Goal: Information Seeking & Learning: Learn about a topic

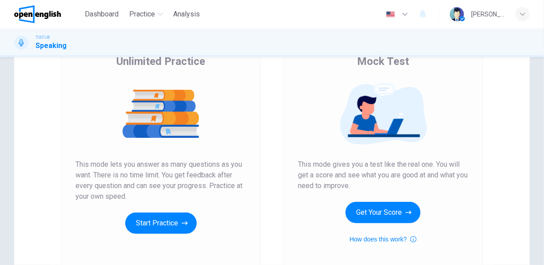
scroll to position [76, 0]
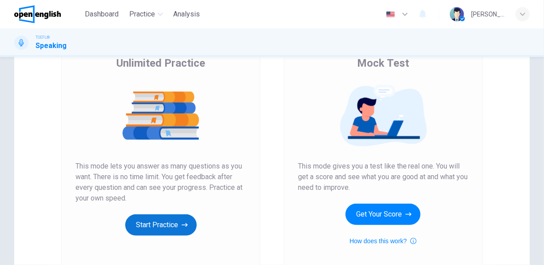
click at [166, 223] on button "Start Practice" at bounding box center [161, 224] width 72 height 21
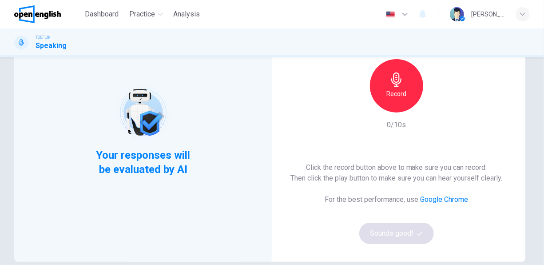
click at [390, 81] on icon "button" at bounding box center [397, 79] width 14 height 14
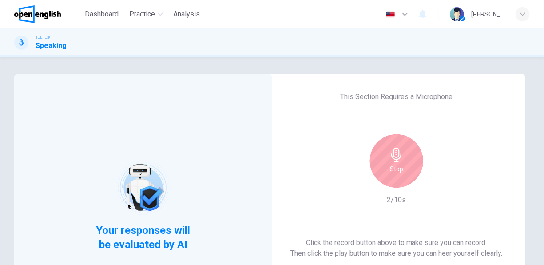
scroll to position [0, 0]
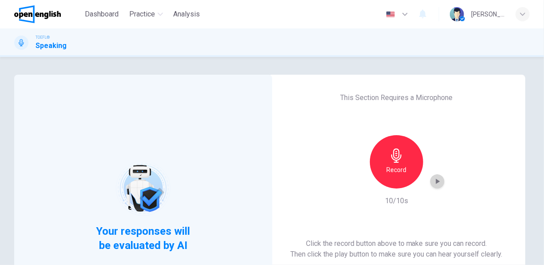
click at [436, 180] on icon "button" at bounding box center [438, 181] width 4 height 5
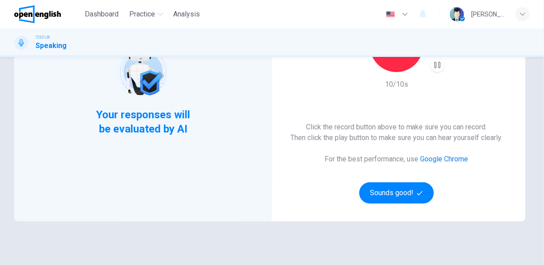
scroll to position [76, 0]
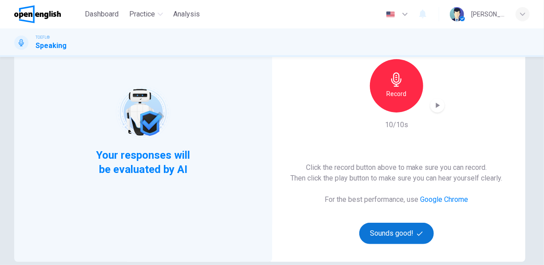
click at [386, 236] on button "Sounds good!" at bounding box center [396, 233] width 75 height 21
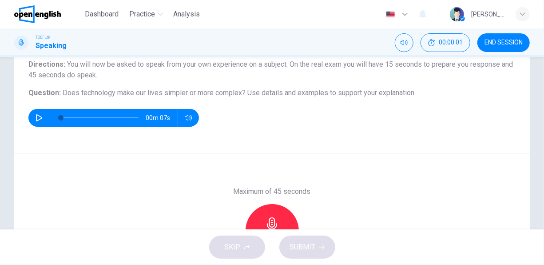
scroll to position [120, 0]
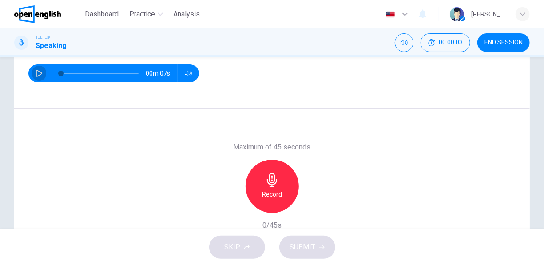
click at [36, 72] on icon "button" at bounding box center [39, 73] width 6 height 7
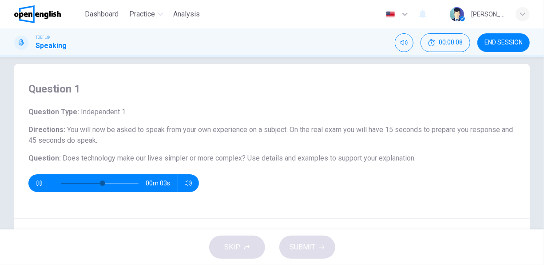
scroll to position [0, 0]
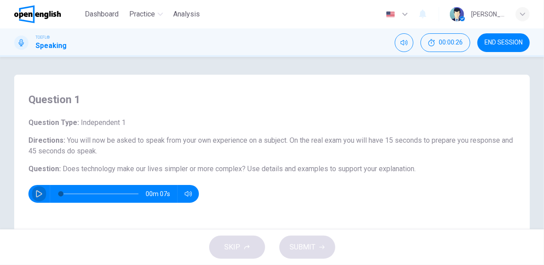
click at [38, 194] on icon "button" at bounding box center [39, 193] width 7 height 7
type input "*"
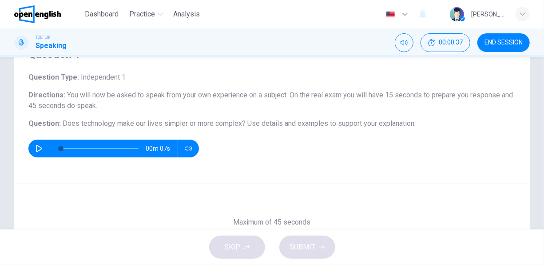
scroll to position [44, 0]
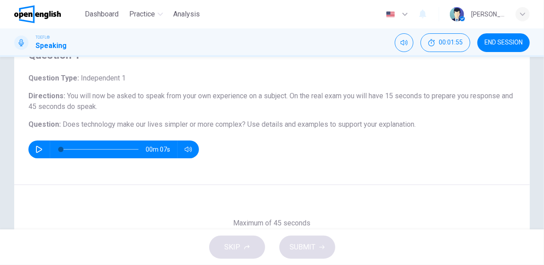
drag, startPoint x: 60, startPoint y: 122, endPoint x: 104, endPoint y: 125, distance: 43.7
click at [160, 125] on h6 "Question : Does technology make our lives simpler or more complex? Use details …" at bounding box center [271, 124] width 487 height 11
drag, startPoint x: 60, startPoint y: 126, endPoint x: 78, endPoint y: 122, distance: 18.6
click at [81, 123] on h6 "Question : Does technology make our lives simpler or more complex? Use details …" at bounding box center [271, 124] width 487 height 11
drag, startPoint x: 69, startPoint y: 74, endPoint x: 141, endPoint y: 137, distance: 95.1
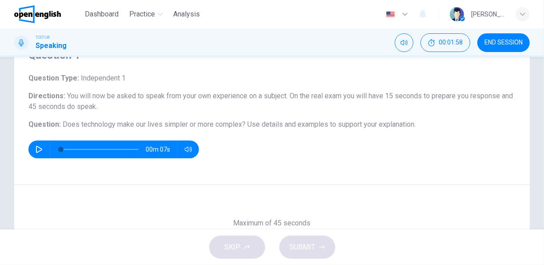
click at [140, 138] on div "Question Type : Independent 1 Directions : You will now be asked to speak from …" at bounding box center [271, 115] width 487 height 85
drag, startPoint x: 139, startPoint y: 125, endPoint x: 471, endPoint y: 124, distance: 331.8
click at [471, 124] on h6 "Question : Does technology make our lives simpler or more complex? Use details …" at bounding box center [271, 124] width 487 height 11
click at [198, 204] on div "Maximum of 45 seconds Record 0/45s" at bounding box center [272, 262] width 516 height 154
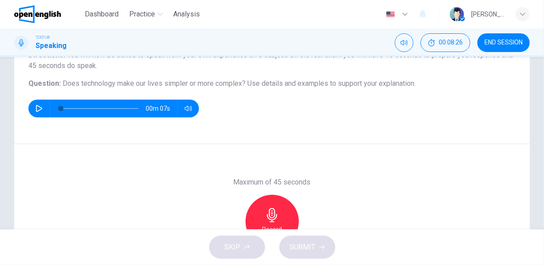
scroll to position [133, 0]
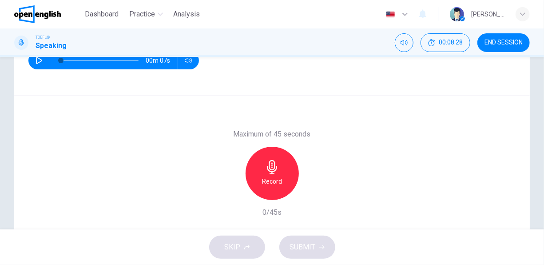
drag, startPoint x: 269, startPoint y: 167, endPoint x: 263, endPoint y: 170, distance: 6.6
click at [270, 167] on icon "button" at bounding box center [272, 167] width 14 height 14
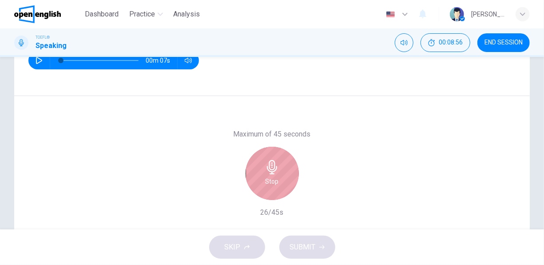
click at [266, 176] on h6 "Stop" at bounding box center [272, 181] width 13 height 11
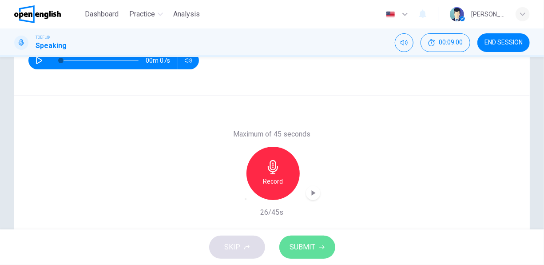
click at [299, 244] on span "SUBMIT" at bounding box center [303, 247] width 26 height 12
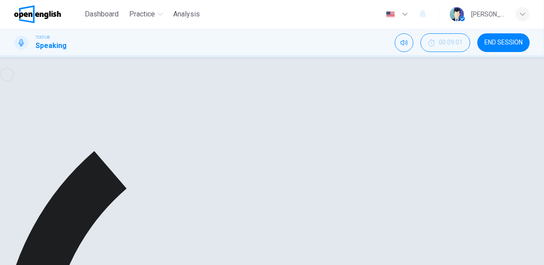
scroll to position [172, 0]
click at [246, 160] on icon "button" at bounding box center [246, 160] width 0 height 0
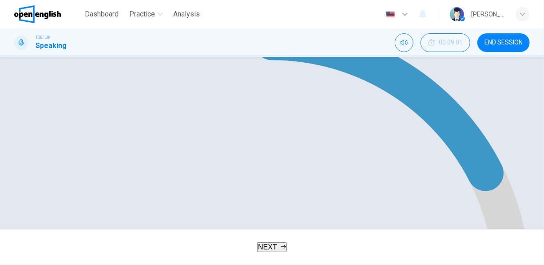
scroll to position [181, 0]
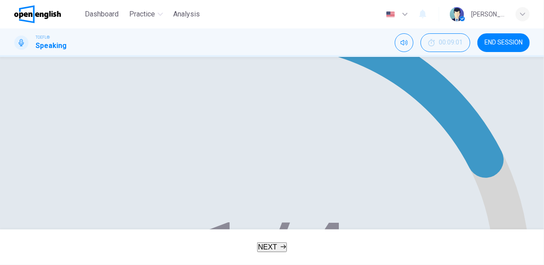
type input "*"
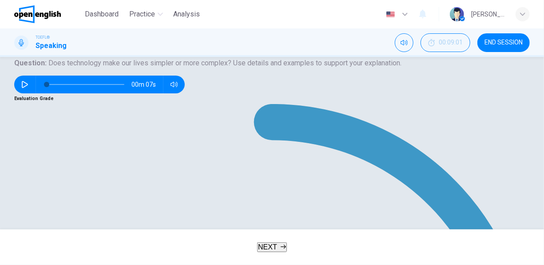
scroll to position [48, 0]
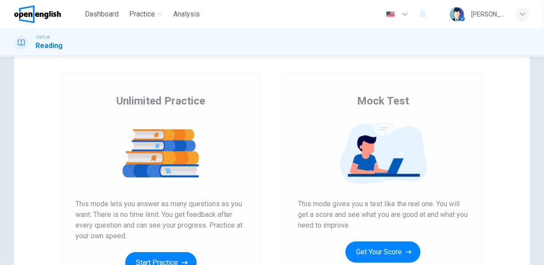
scroll to position [133, 0]
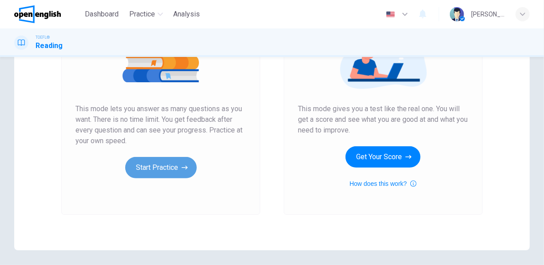
click at [154, 164] on button "Start Practice" at bounding box center [161, 167] width 72 height 21
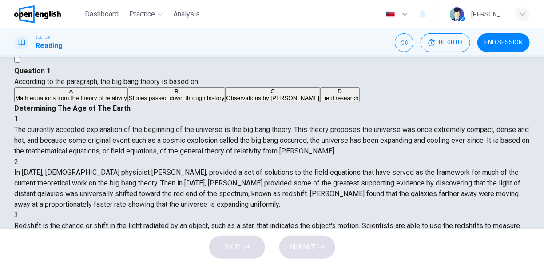
scroll to position [0, 0]
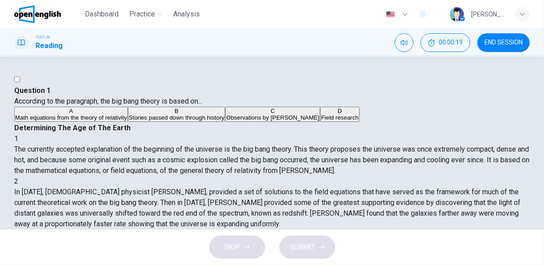
drag, startPoint x: 303, startPoint y: 130, endPoint x: 323, endPoint y: 131, distance: 20.5
click at [323, 145] on span "The currently accepted explanation of the beginning of the universe is the big …" at bounding box center [271, 160] width 515 height 30
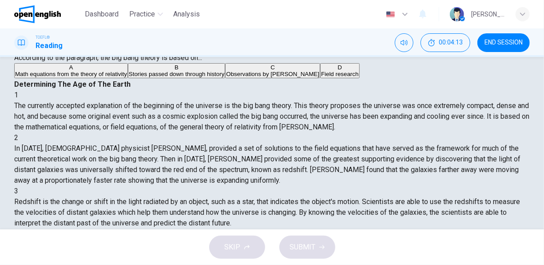
scroll to position [44, 0]
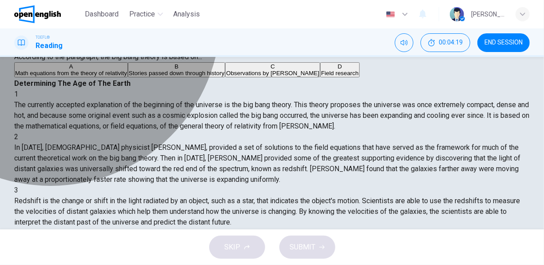
click at [83, 76] on span "Math equations from the theory of relativity" at bounding box center [71, 73] width 112 height 7
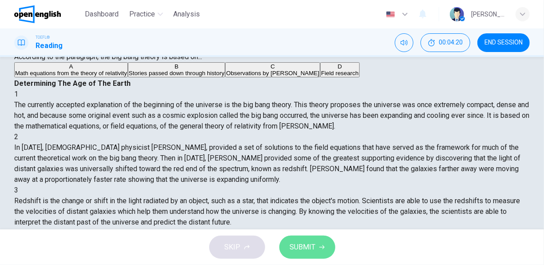
click at [312, 251] on span "SUBMIT" at bounding box center [303, 247] width 26 height 12
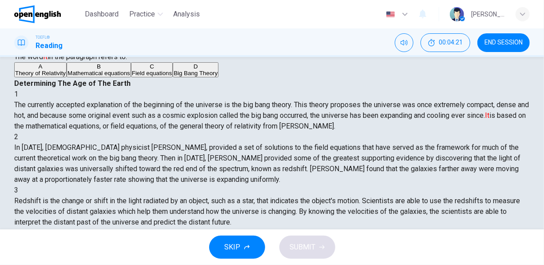
scroll to position [0, 0]
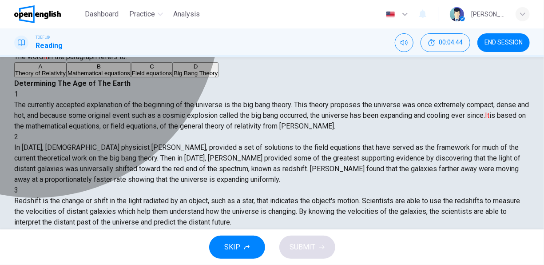
click at [174, 76] on span "Big Bang Theory" at bounding box center [196, 73] width 44 height 7
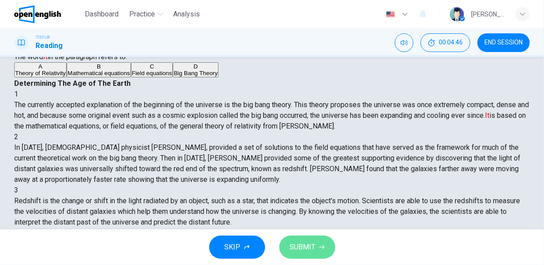
click at [323, 245] on icon "button" at bounding box center [321, 246] width 5 height 5
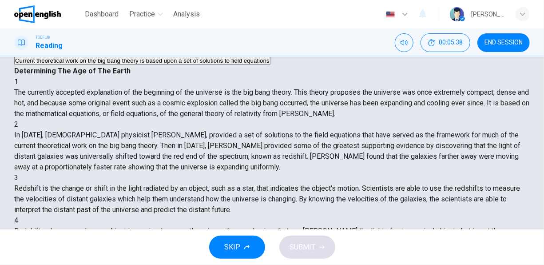
scroll to position [133, 0]
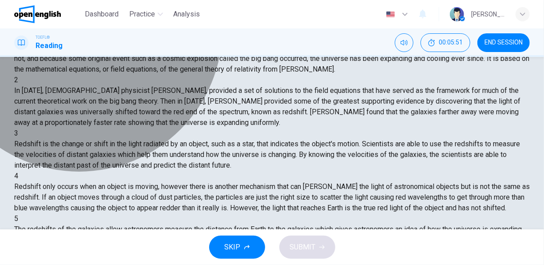
click at [112, 4] on span "Galaxies that are farther away are moving away at a proportionately faster rate…" at bounding box center [182, 0] width 335 height 7
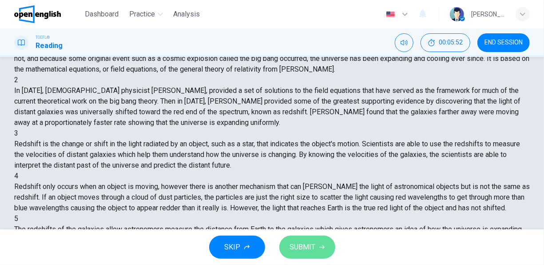
click at [294, 242] on span "SUBMIT" at bounding box center [303, 247] width 26 height 12
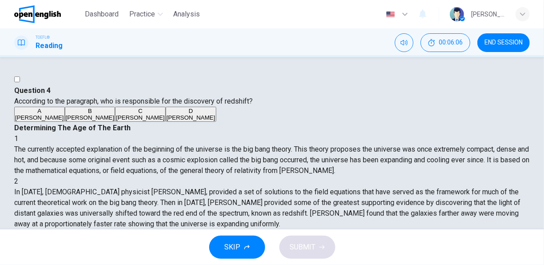
scroll to position [76, 0]
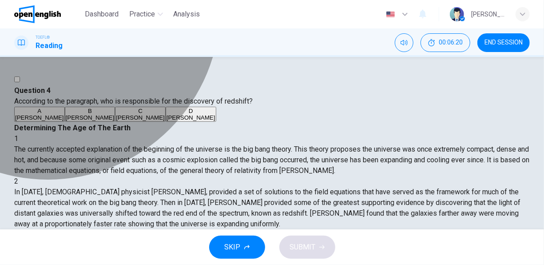
click at [80, 121] on span "Edwinn Hubble" at bounding box center [90, 117] width 49 height 7
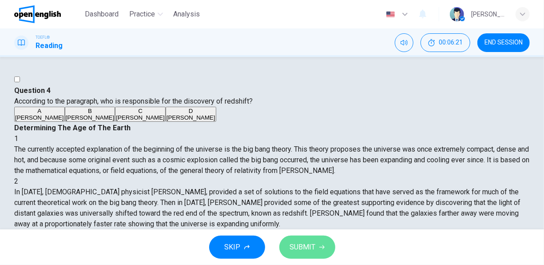
click at [311, 243] on span "SUBMIT" at bounding box center [303, 247] width 26 height 12
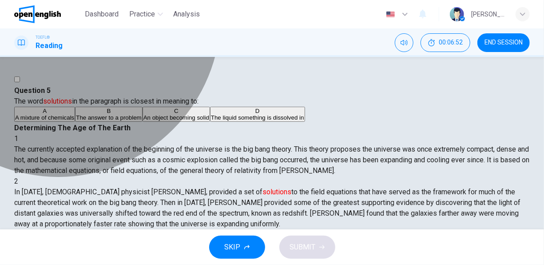
click at [91, 121] on span "The answer to a problem" at bounding box center [108, 117] width 65 height 7
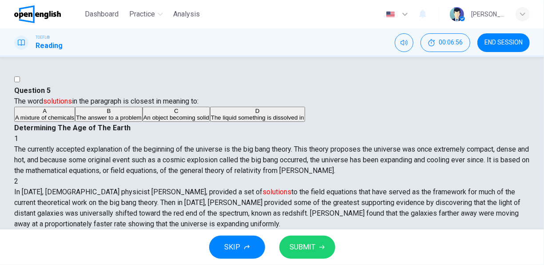
scroll to position [44, 0]
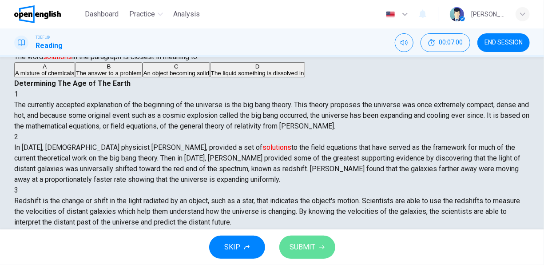
click at [291, 242] on span "SUBMIT" at bounding box center [303, 247] width 26 height 12
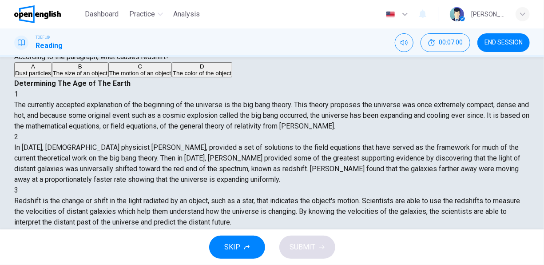
scroll to position [74, 0]
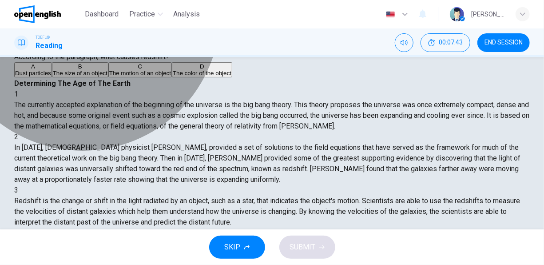
click at [115, 76] on span "The motion of an object" at bounding box center [140, 73] width 62 height 7
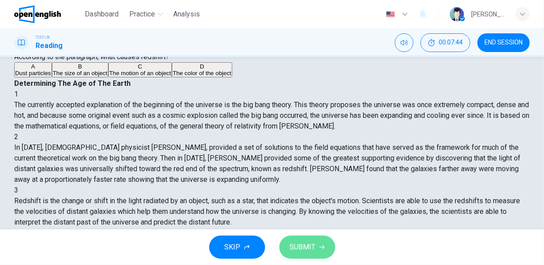
click at [313, 246] on span "SUBMIT" at bounding box center [303, 247] width 26 height 12
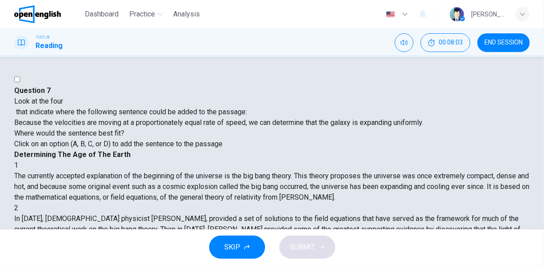
scroll to position [94, 0]
click at [256, 248] on button "SKIP" at bounding box center [237, 246] width 56 height 23
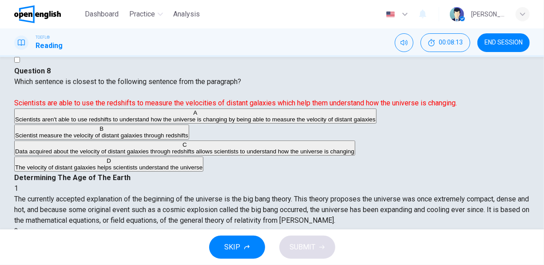
scroll to position [0, 0]
